Goal: Task Accomplishment & Management: Complete application form

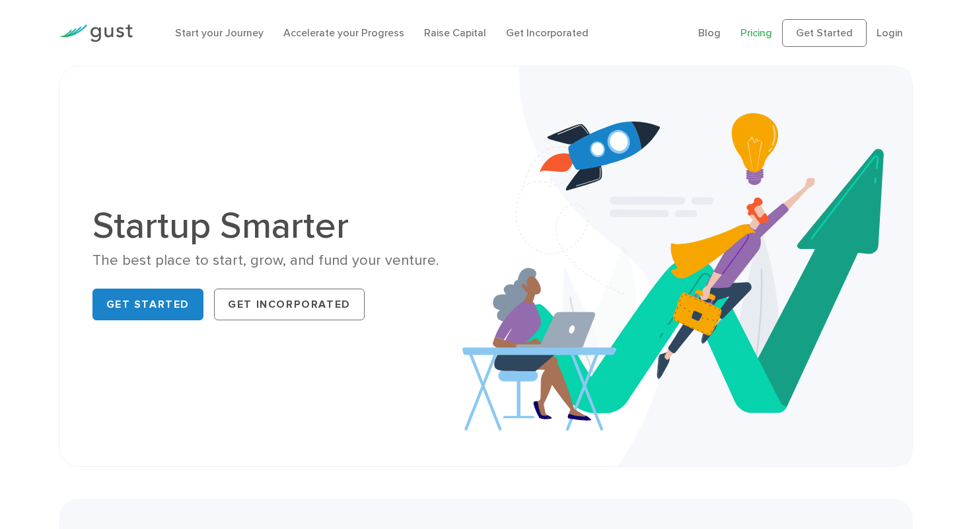
click at [768, 35] on link "Pricing" at bounding box center [757, 32] width 32 height 13
click at [264, 305] on link "Get Incorporated" at bounding box center [289, 305] width 151 height 32
